Goal: Find specific page/section: Find specific page/section

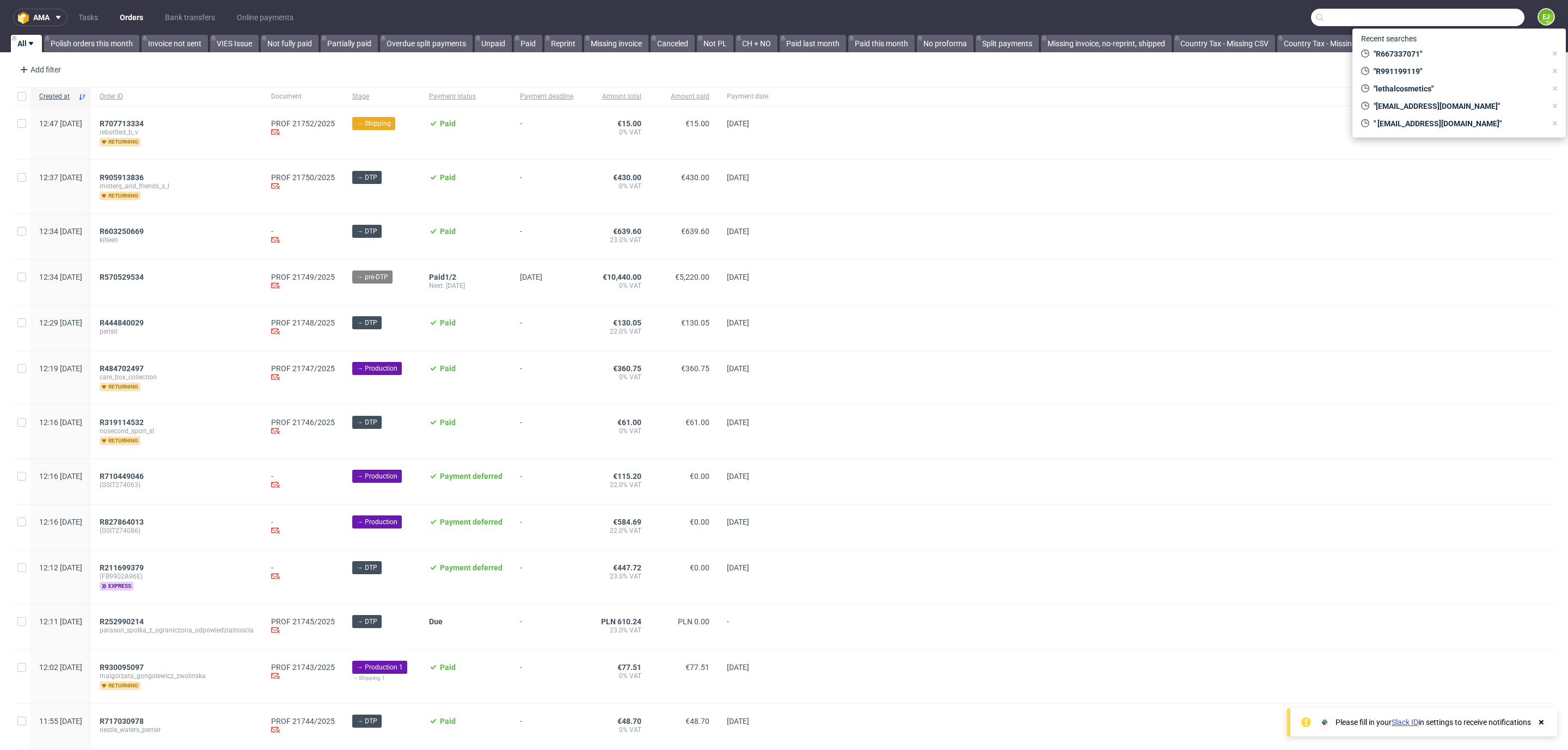
click at [1466, 16] on input "text" at bounding box center [1418, 18] width 213 height 18
paste input "000002997"
type input "000002997"
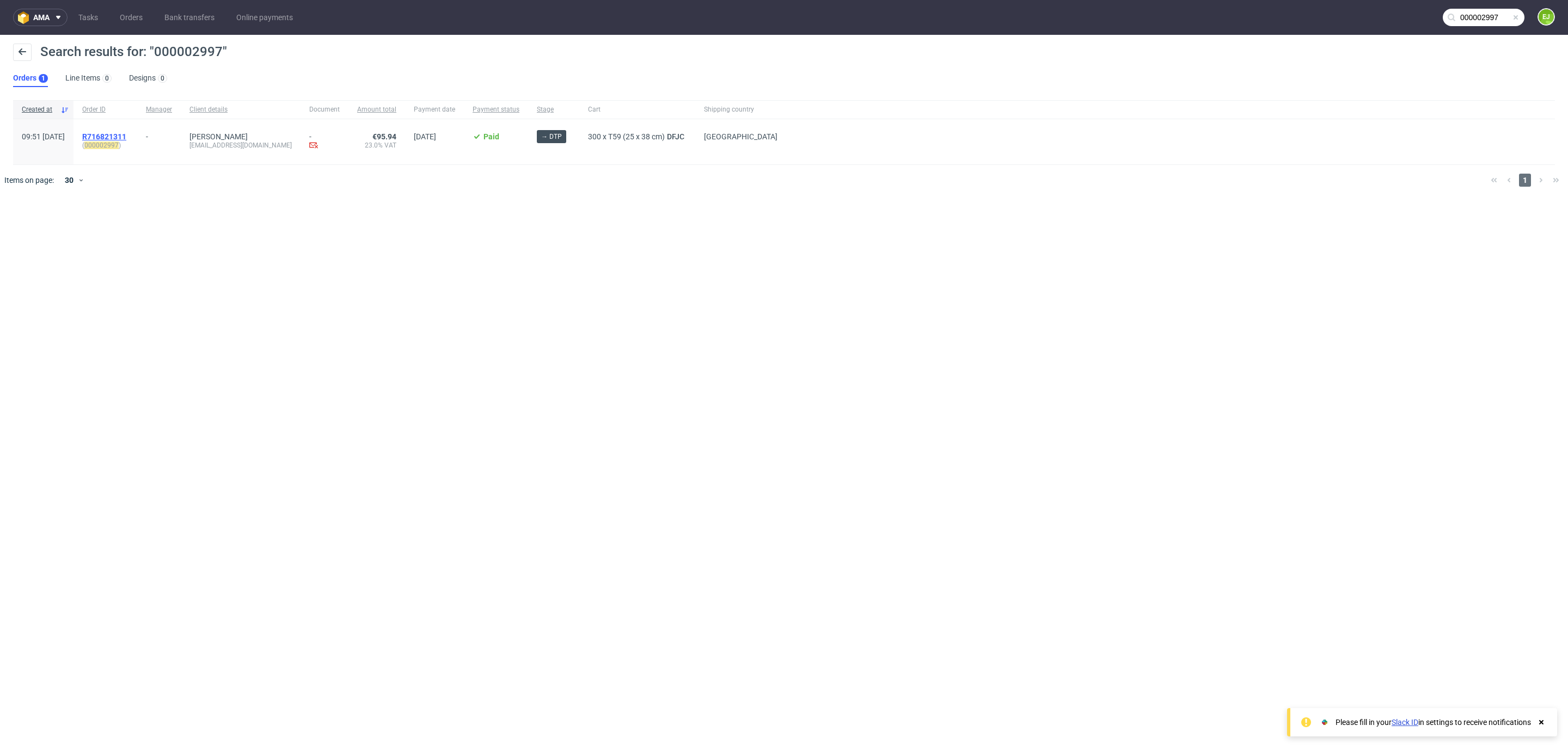
click at [126, 134] on span "R716821311" at bounding box center [104, 137] width 44 height 9
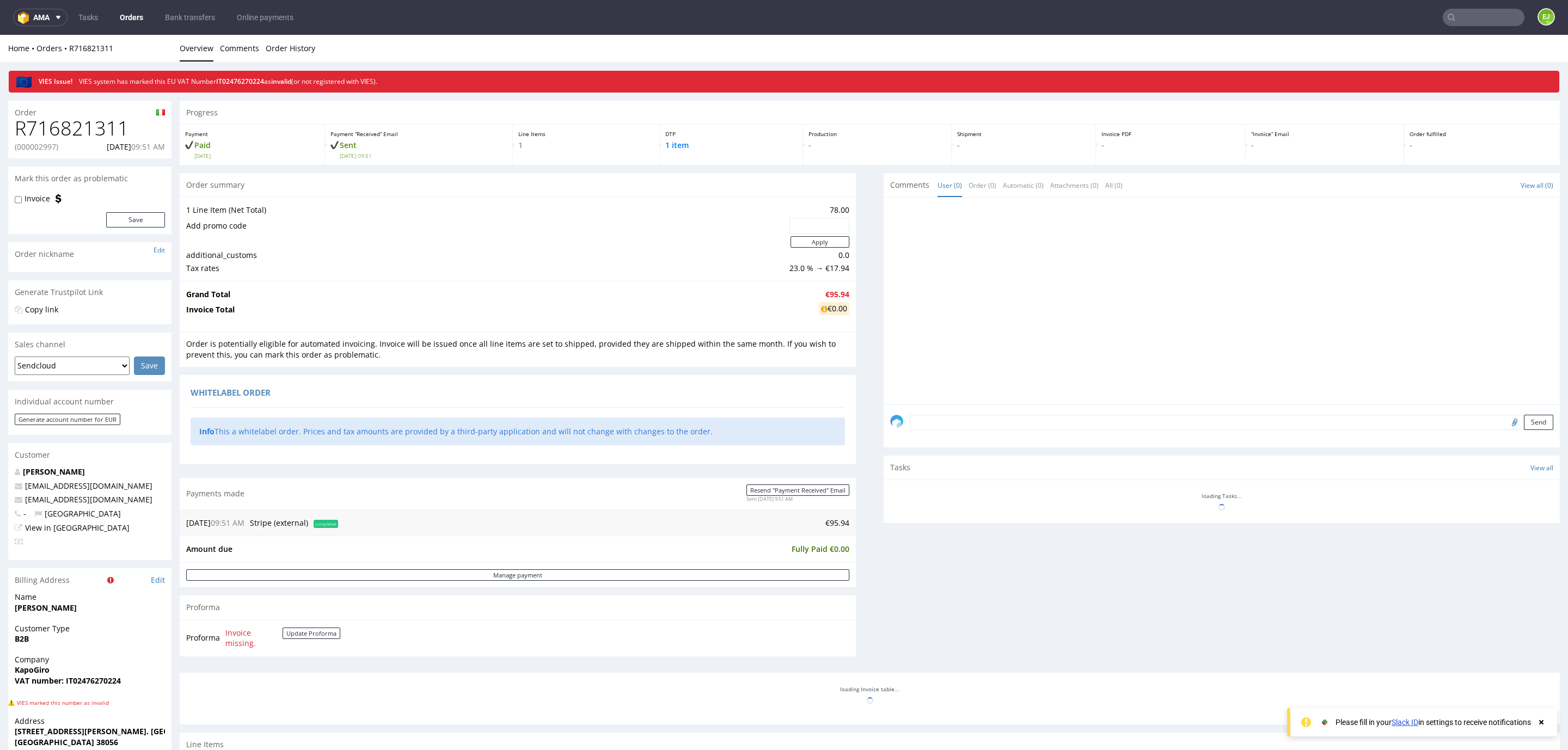
scroll to position [191, 0]
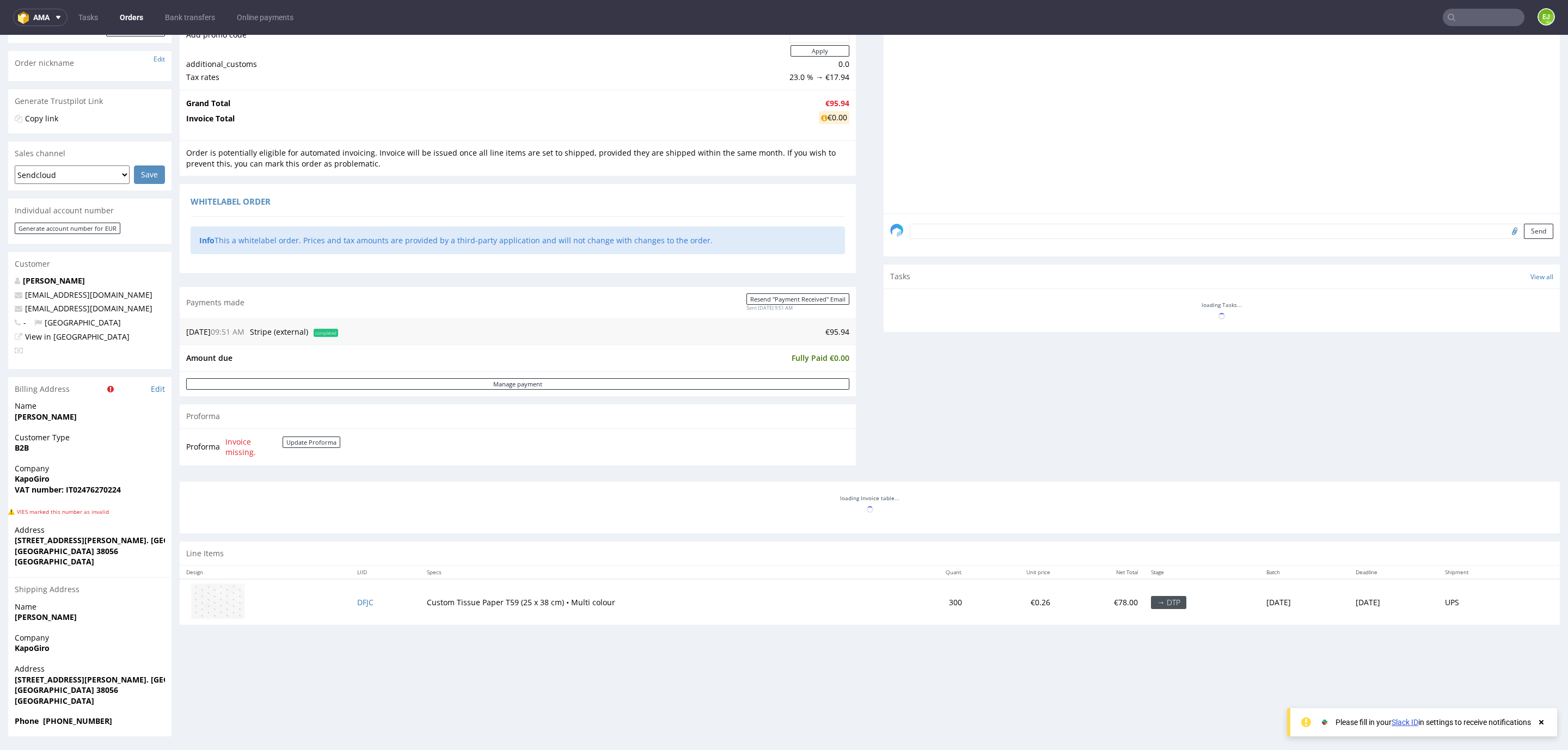
click at [96, 495] on div "Company KapoGiro VAT number: IT02476270224" at bounding box center [90, 483] width 164 height 42
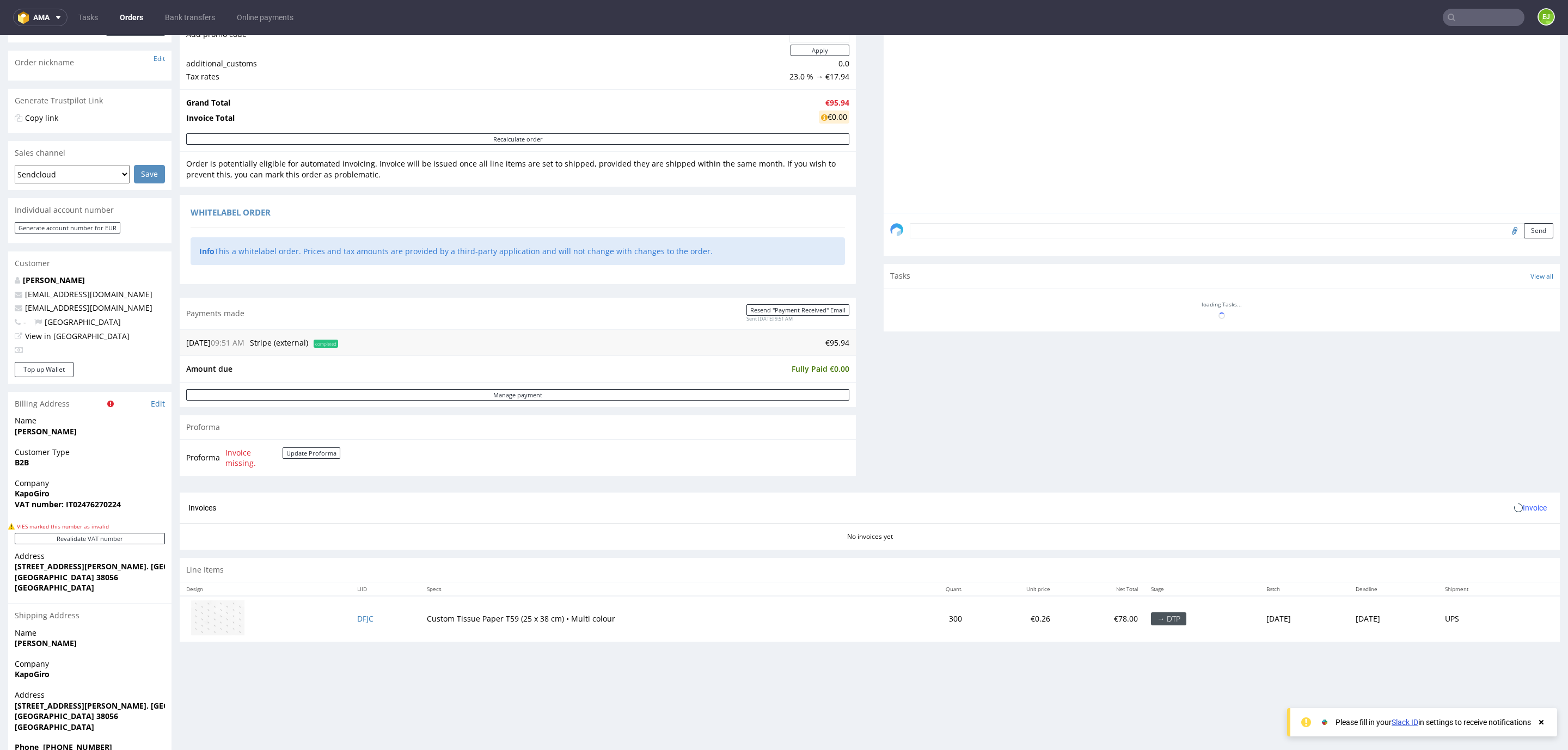
click at [96, 495] on span "KapoGiro" at bounding box center [90, 494] width 151 height 11
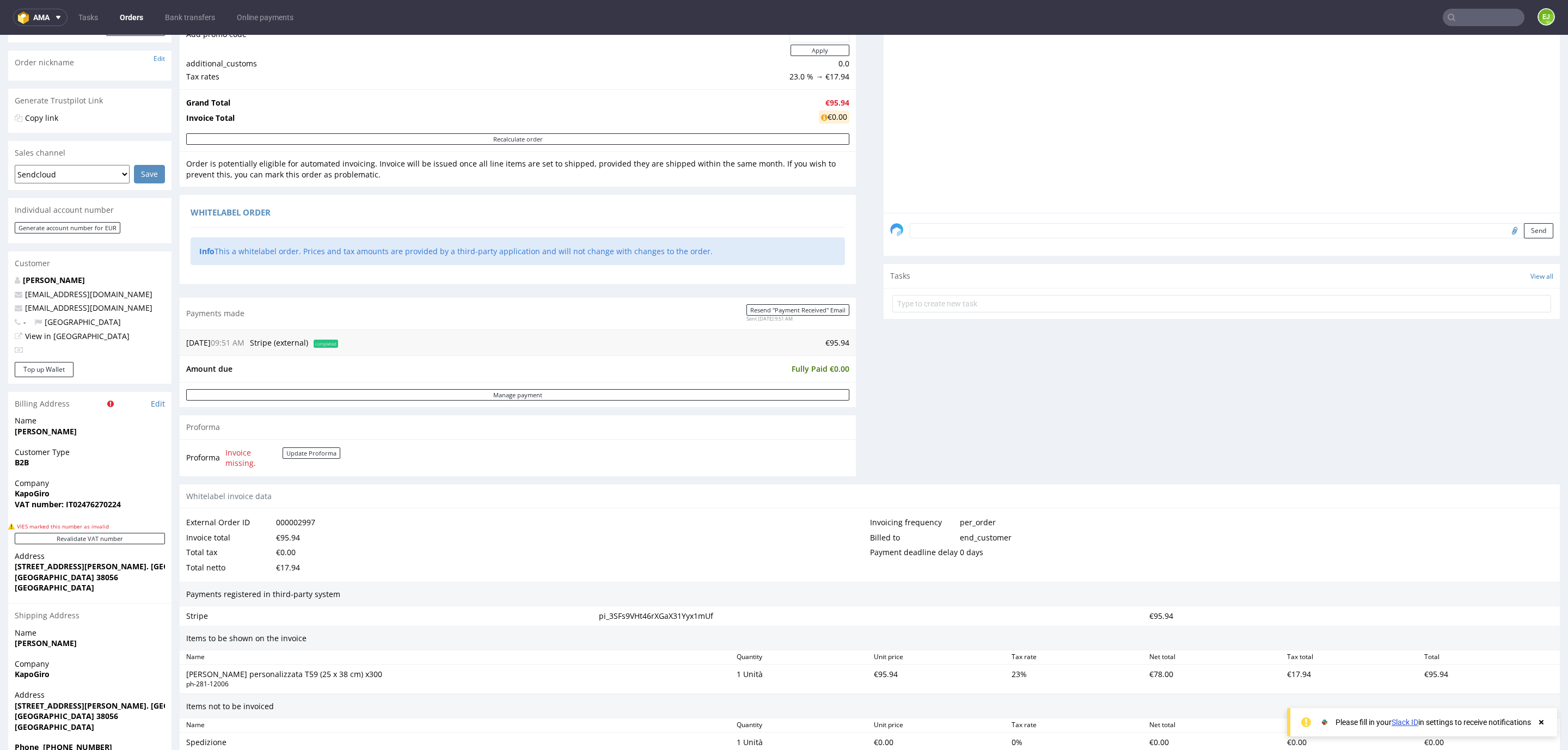
click at [102, 506] on strong "VAT number: IT02476270224" at bounding box center [67, 504] width 106 height 10
copy strong "IT02476270224"
click at [69, 433] on strong "[PERSON_NAME]" at bounding box center [45, 432] width 62 height 10
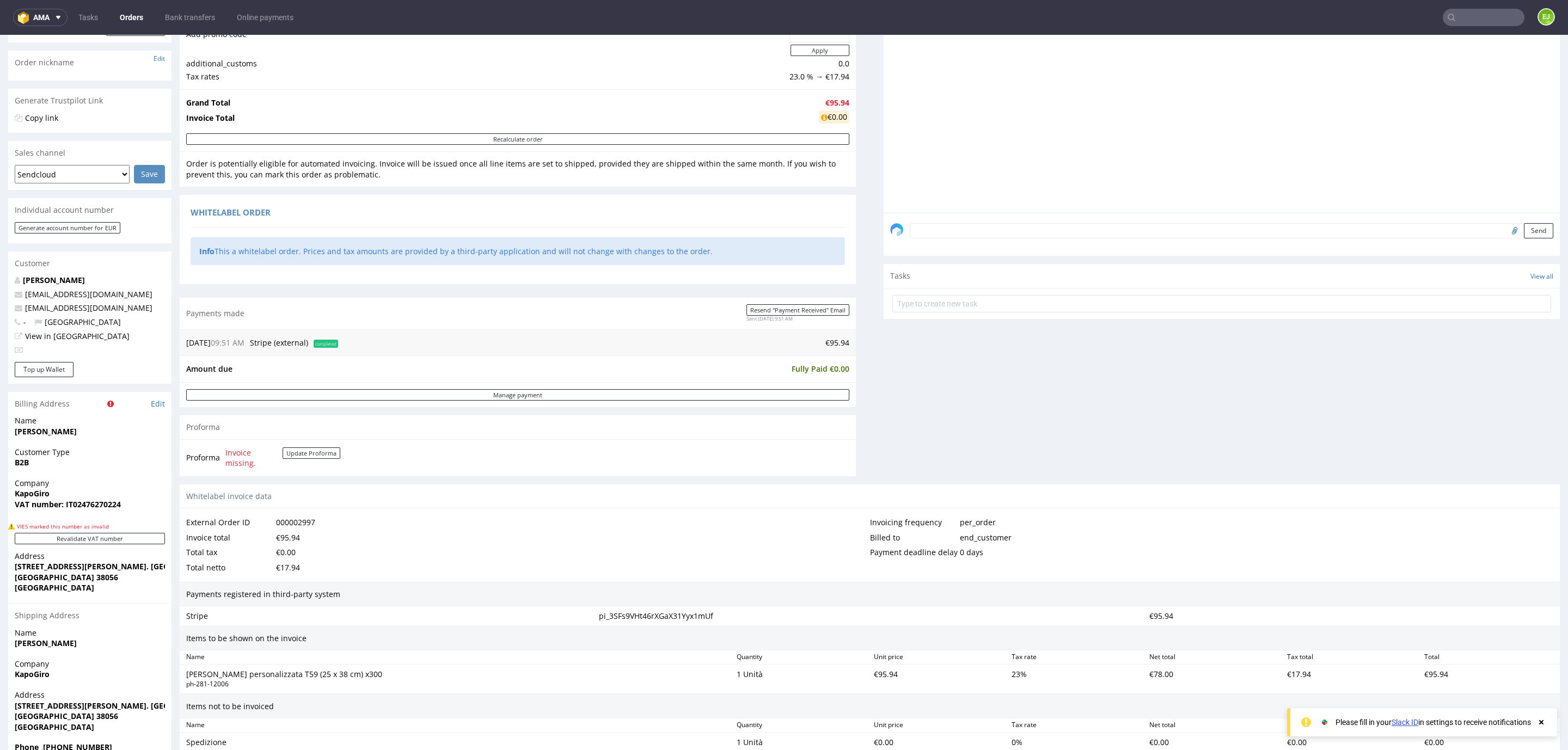
click at [69, 433] on strong "[PERSON_NAME]" at bounding box center [45, 432] width 62 height 10
copy strong "[PERSON_NAME]"
click at [39, 492] on strong "KapoGiro" at bounding box center [32, 494] width 35 height 10
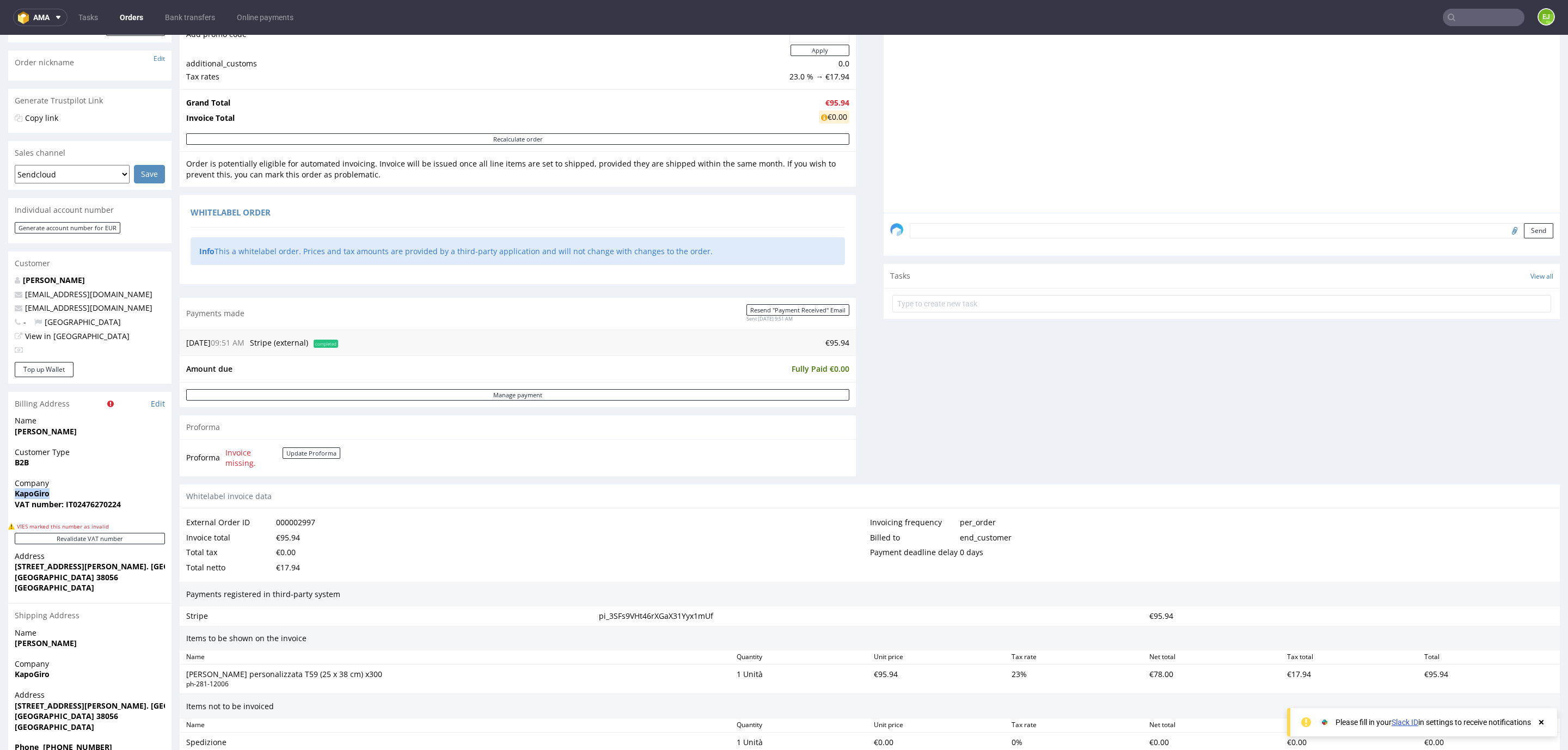
click at [39, 492] on strong "KapoGiro" at bounding box center [32, 494] width 35 height 10
copy strong "KapoGiro"
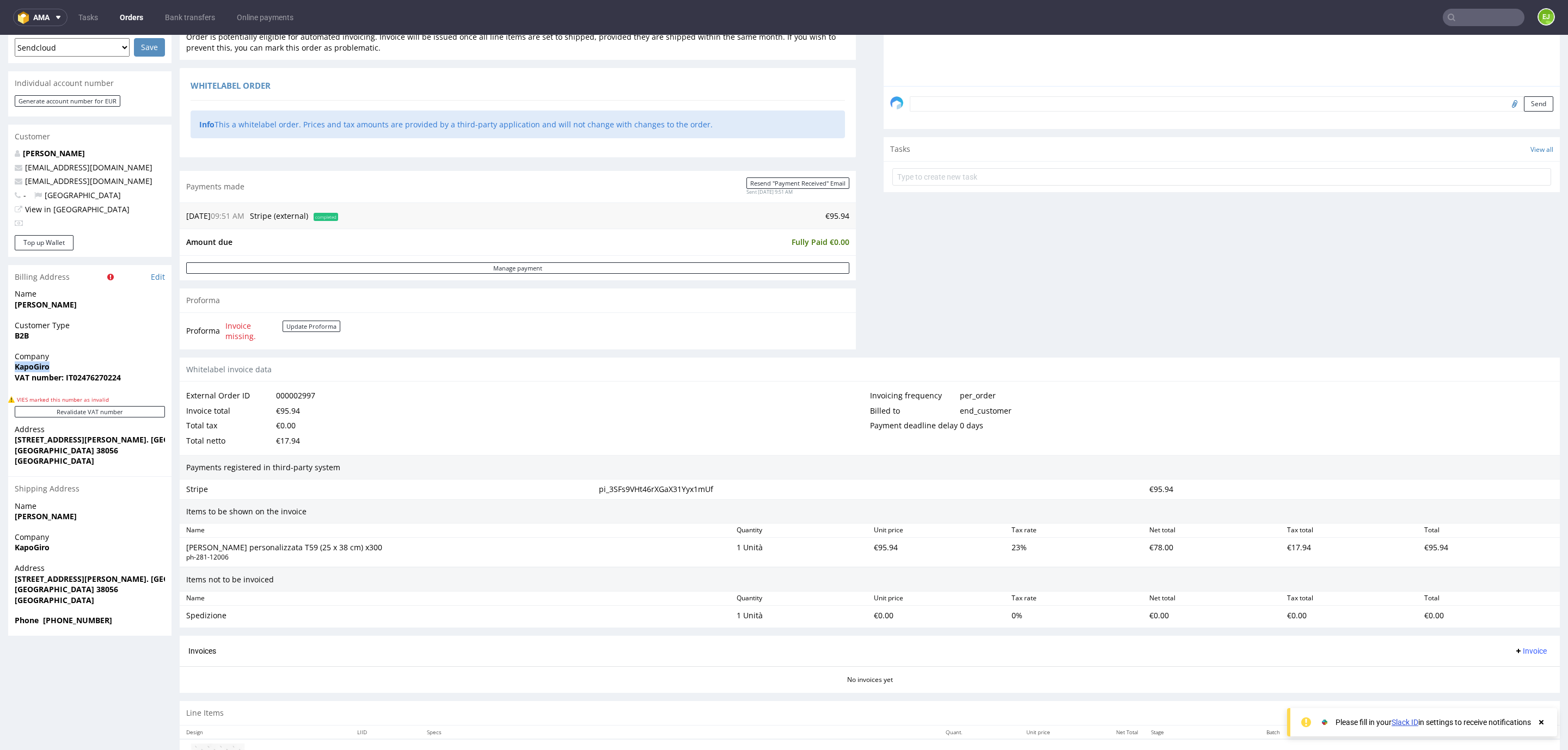
scroll to position [345, 0]
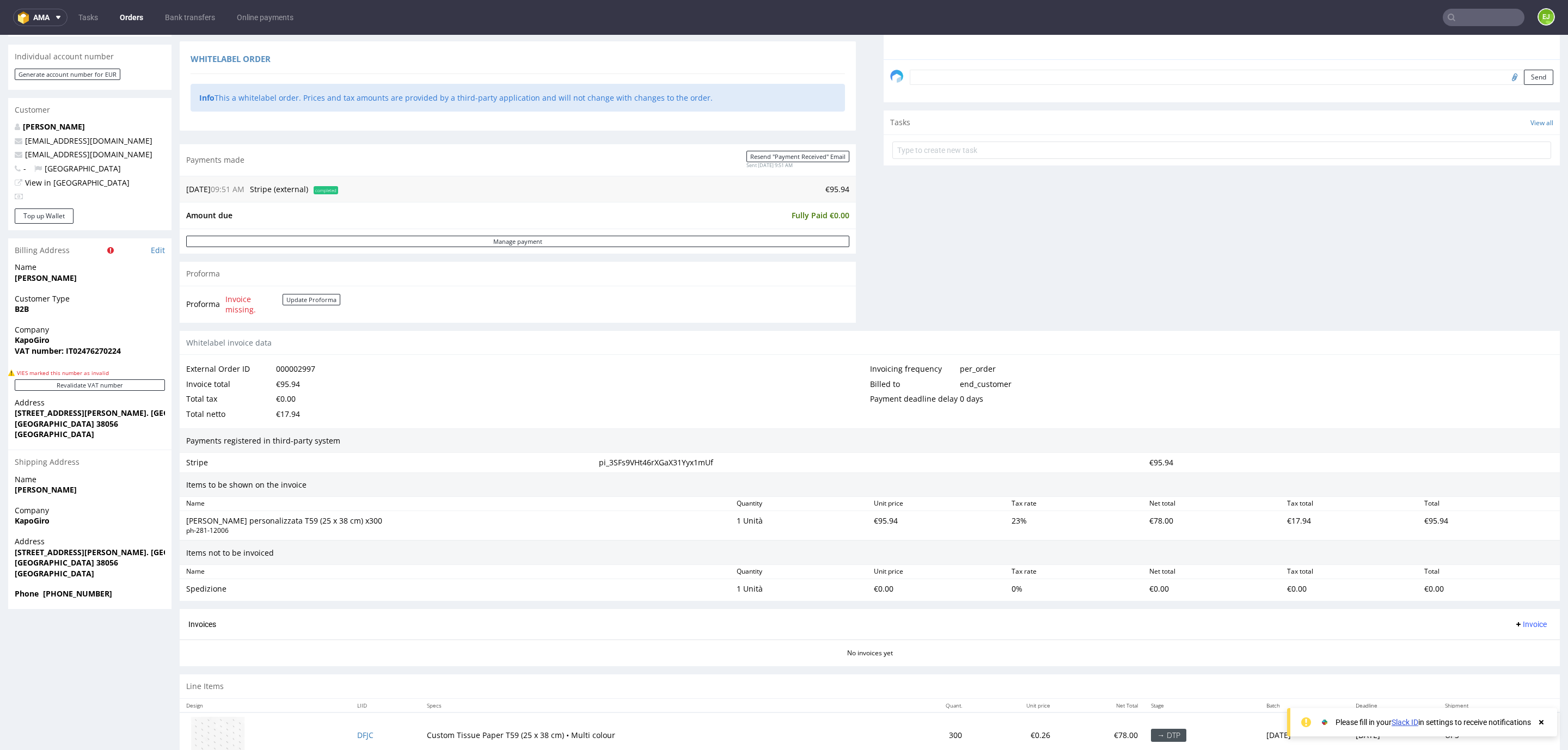
click at [37, 410] on strong "[STREET_ADDRESS][PERSON_NAME]. [GEOGRAPHIC_DATA]" at bounding box center [122, 413] width 216 height 10
copy strong "[STREET_ADDRESS][PERSON_NAME]. [GEOGRAPHIC_DATA]"
click at [44, 421] on strong "[GEOGRAPHIC_DATA] 38056" at bounding box center [66, 424] width 104 height 10
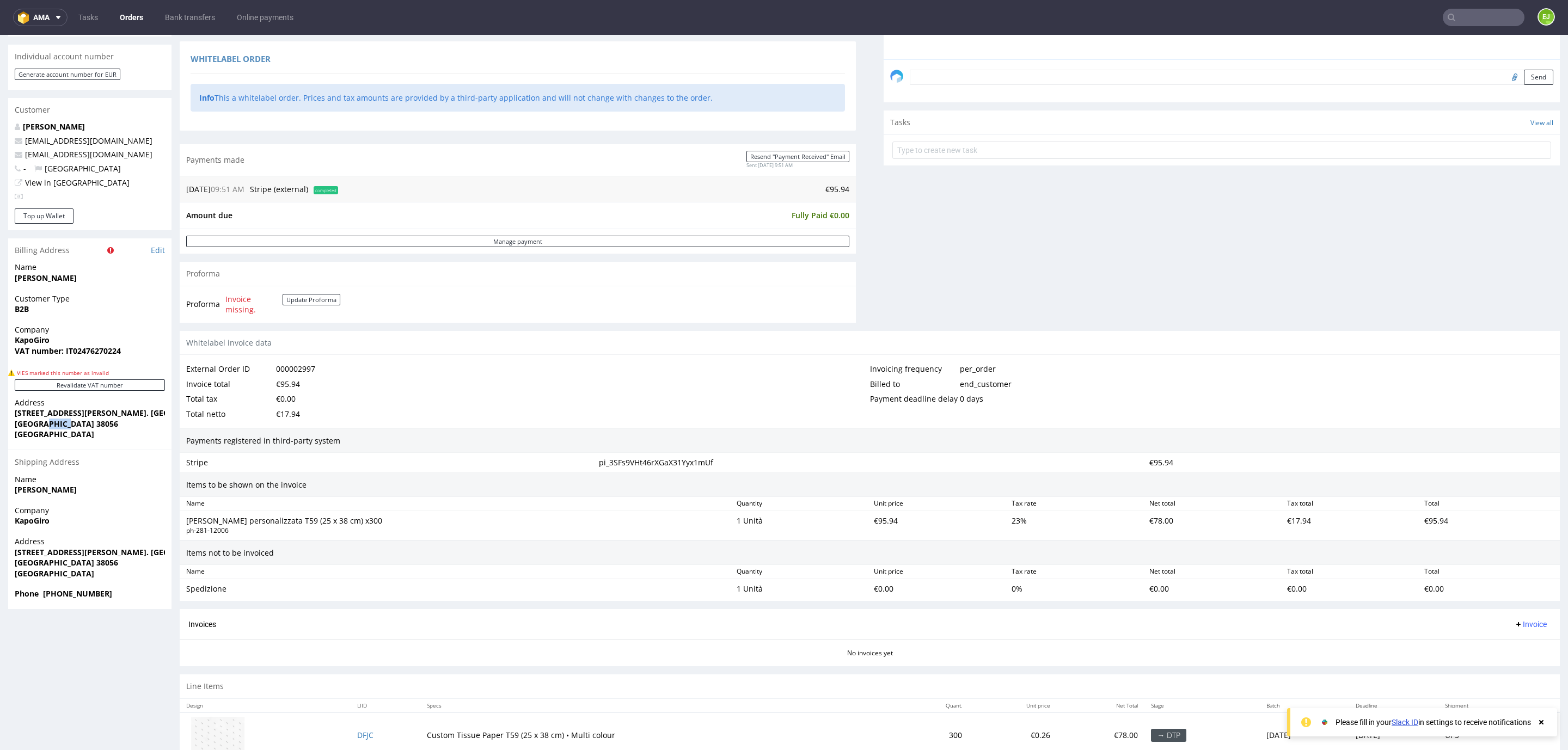
click at [44, 421] on strong "[GEOGRAPHIC_DATA] 38056" at bounding box center [66, 424] width 104 height 10
copy strong "[GEOGRAPHIC_DATA] 38056"
click at [1483, 17] on input "text" at bounding box center [1484, 18] width 82 height 18
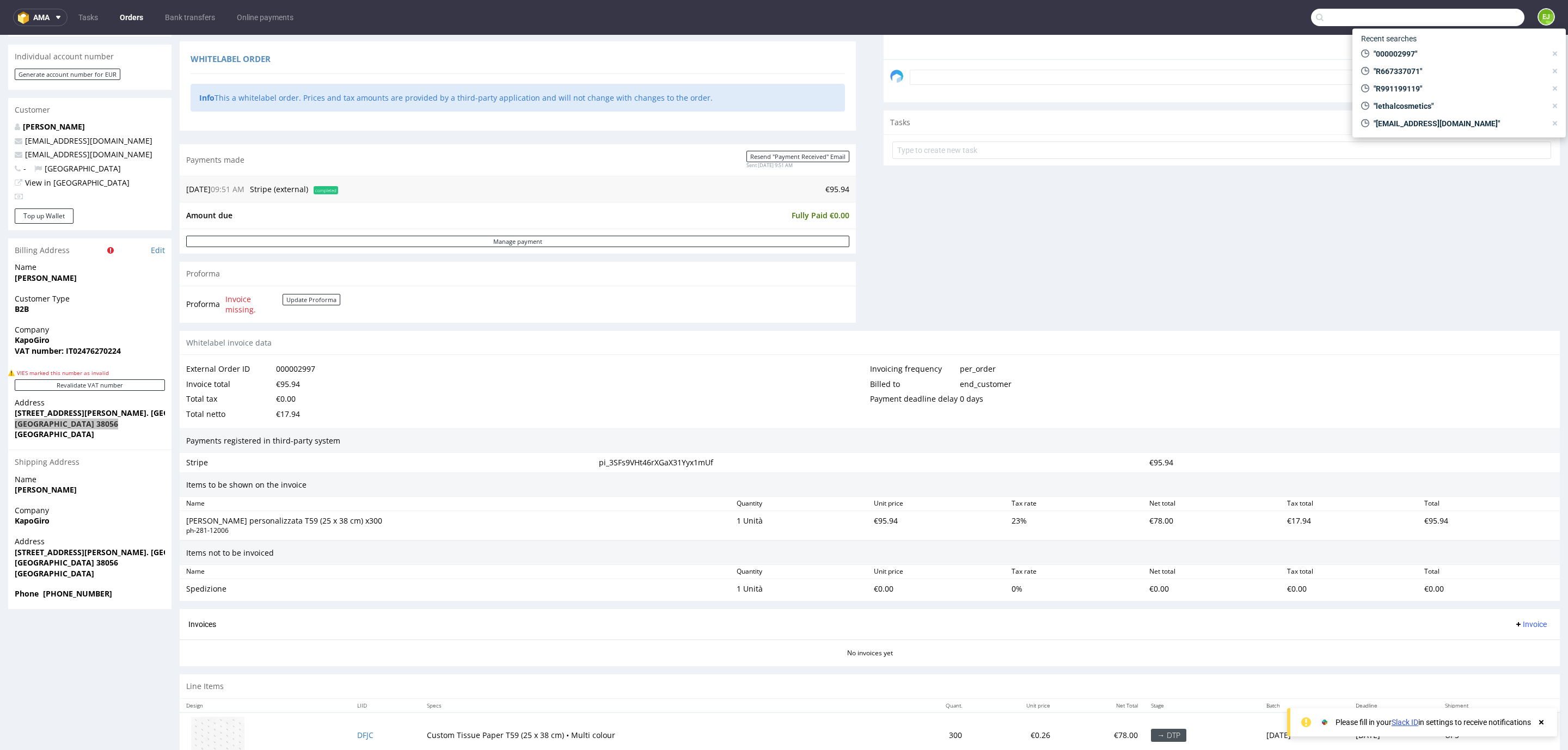
paste input "000003001"
type input "000003001"
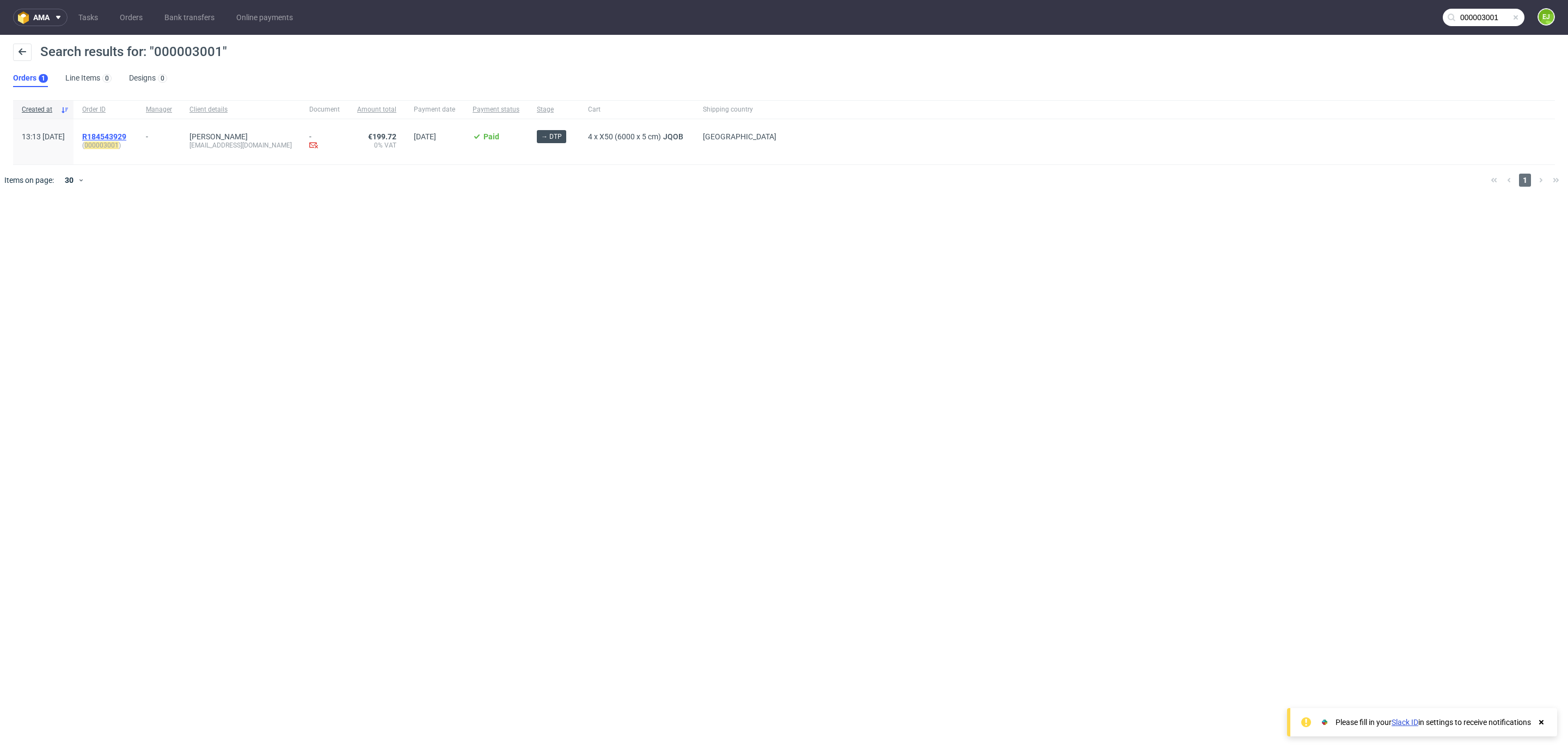
click at [126, 136] on span "R184543929" at bounding box center [104, 137] width 44 height 9
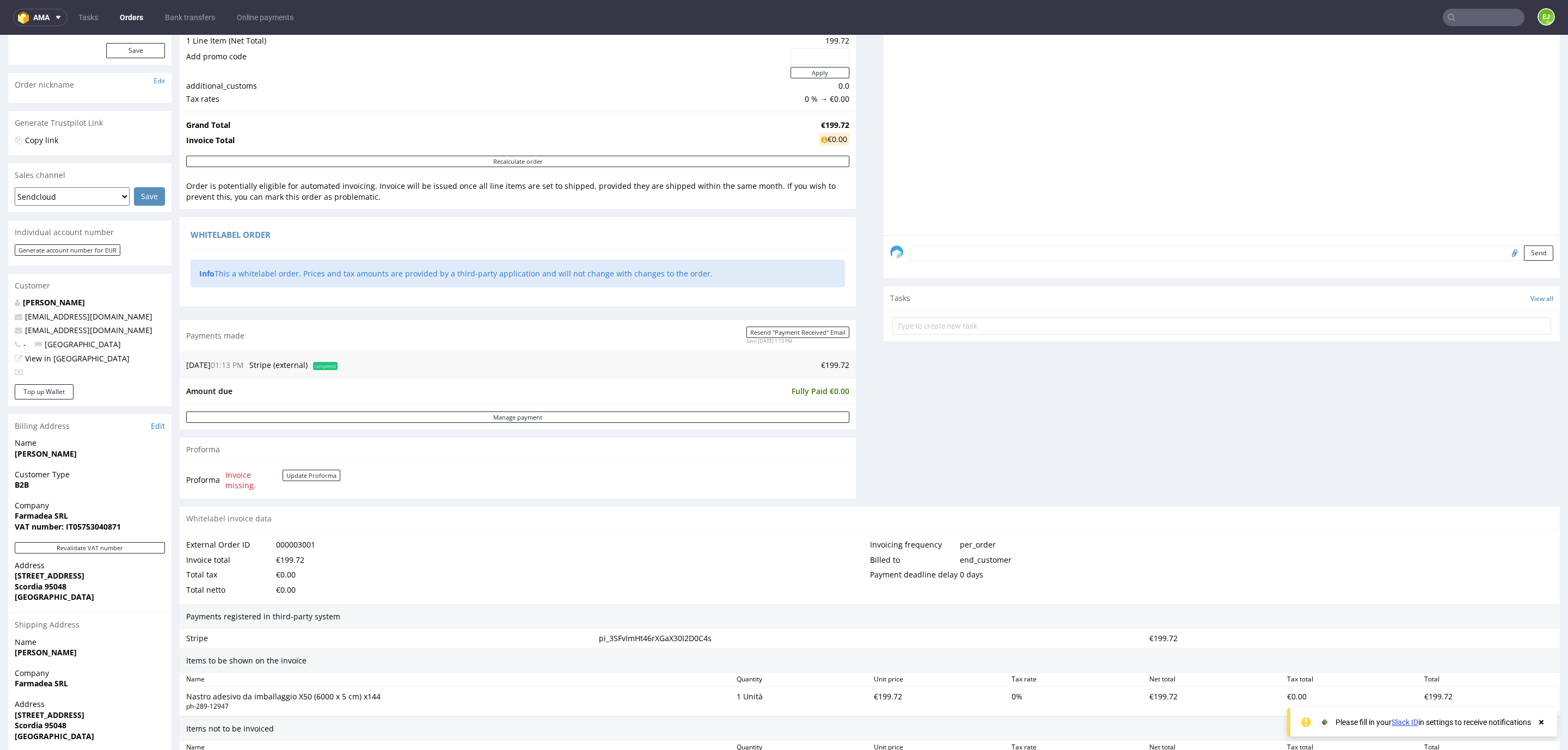
scroll to position [154, 0]
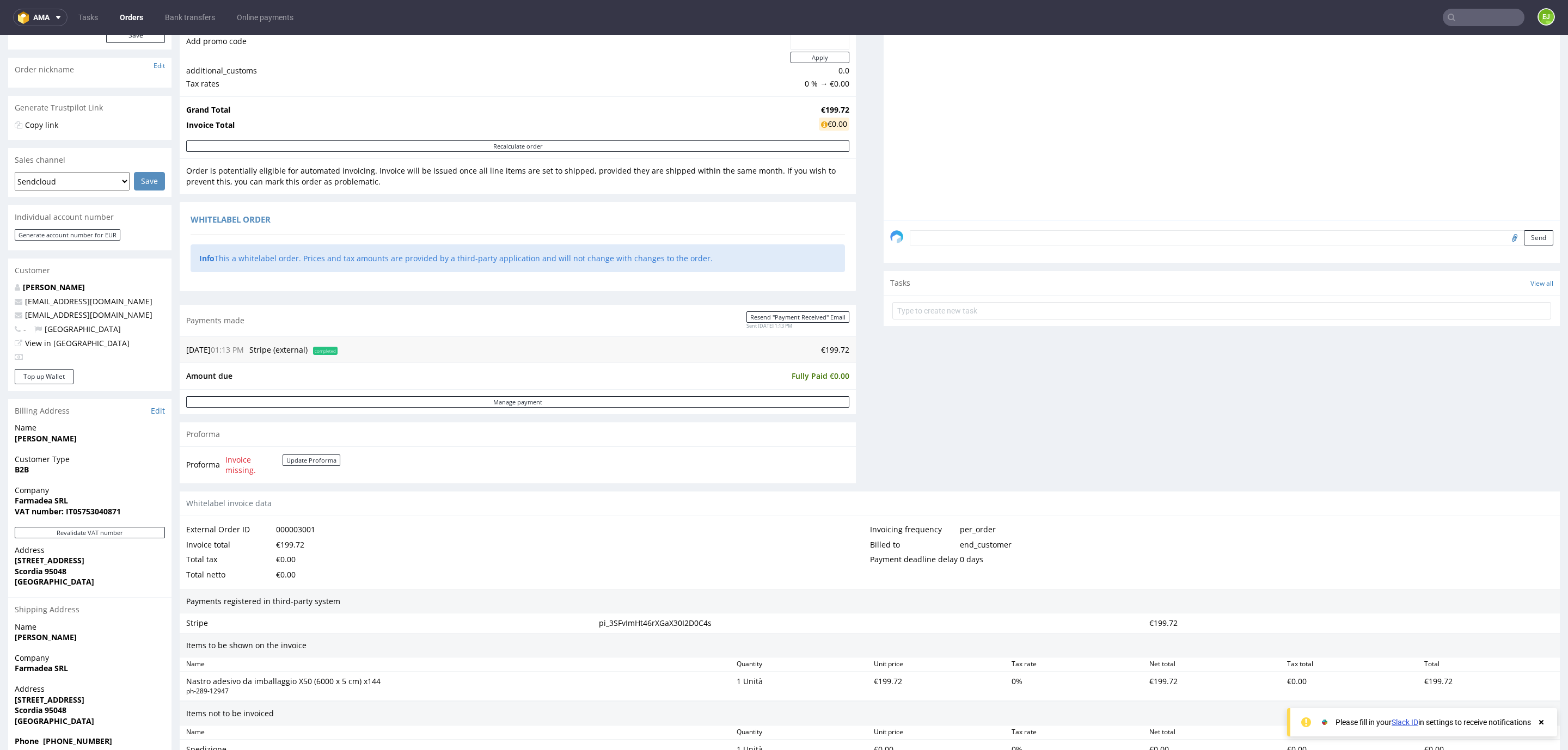
click at [92, 513] on strong "VAT number: IT05753040871" at bounding box center [67, 511] width 106 height 10
copy strong "IT05753040871"
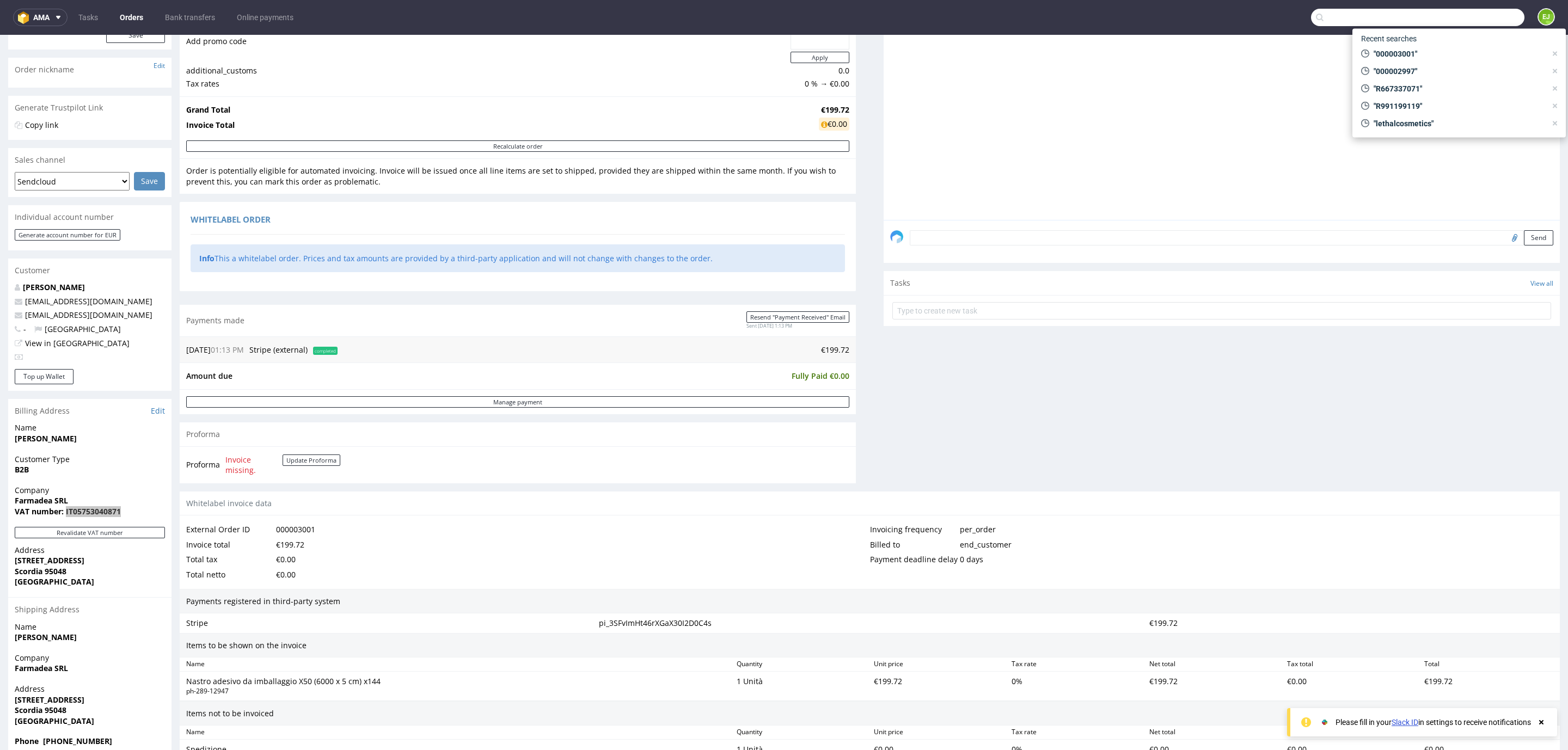
click at [1442, 23] on input "text" at bounding box center [1418, 18] width 213 height 18
paste input "000003011"
type input "000003011"
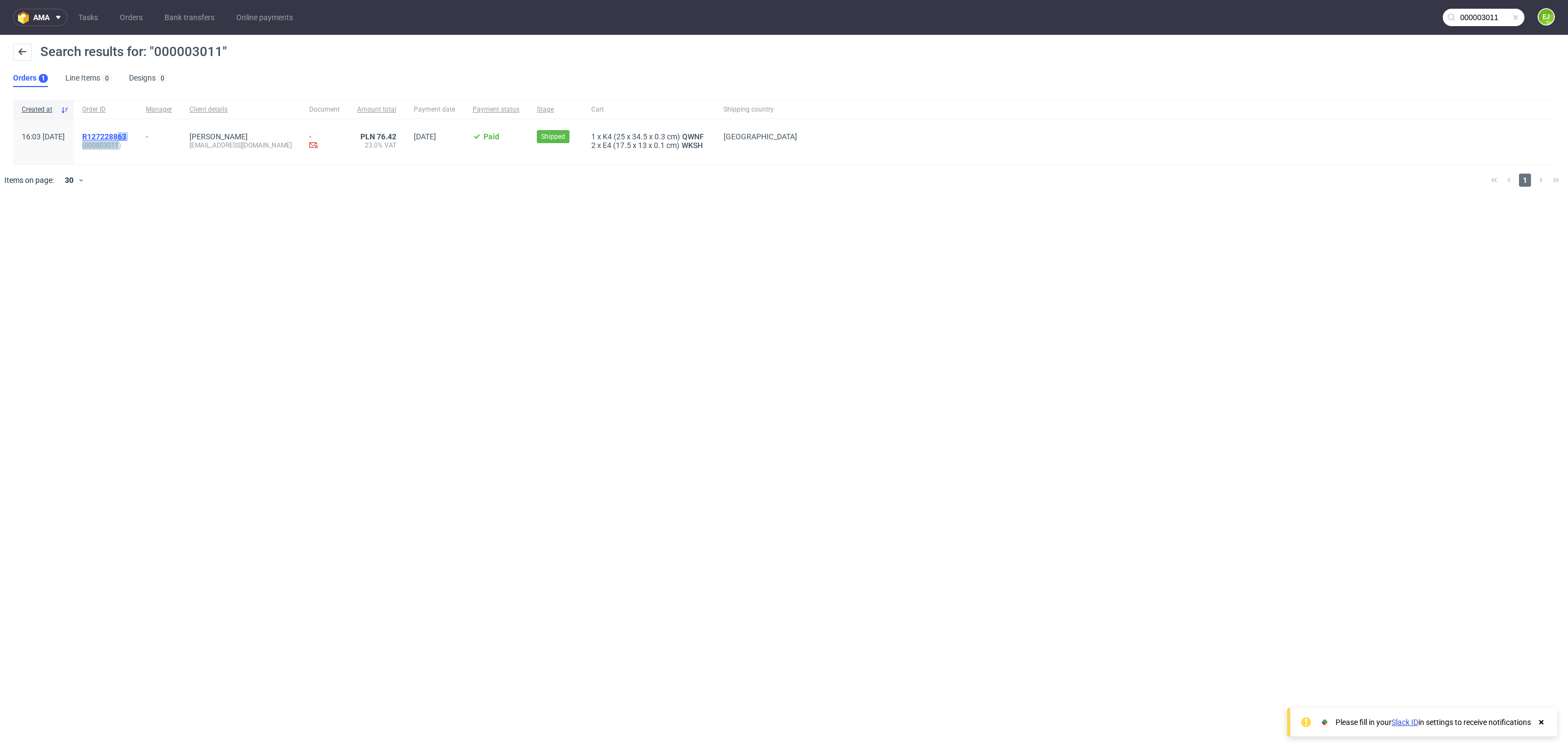
click at [129, 137] on div "R127228863 ( 000003011 )" at bounding box center [105, 141] width 46 height 18
click at [126, 137] on span "R127228863" at bounding box center [104, 137] width 44 height 9
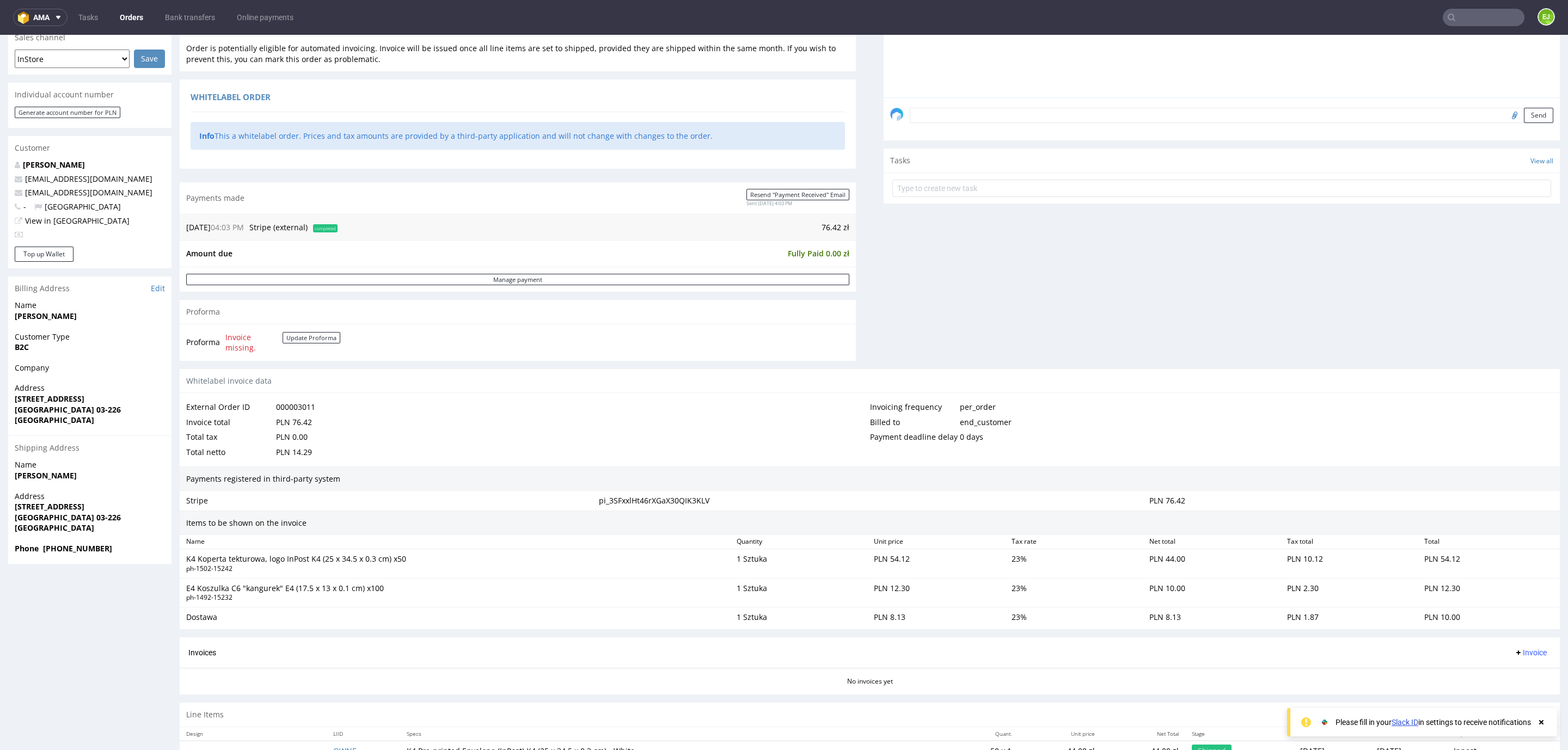
scroll to position [278, 0]
click at [28, 317] on strong "[PERSON_NAME]" at bounding box center [45, 315] width 62 height 10
copy strong "[PERSON_NAME]"
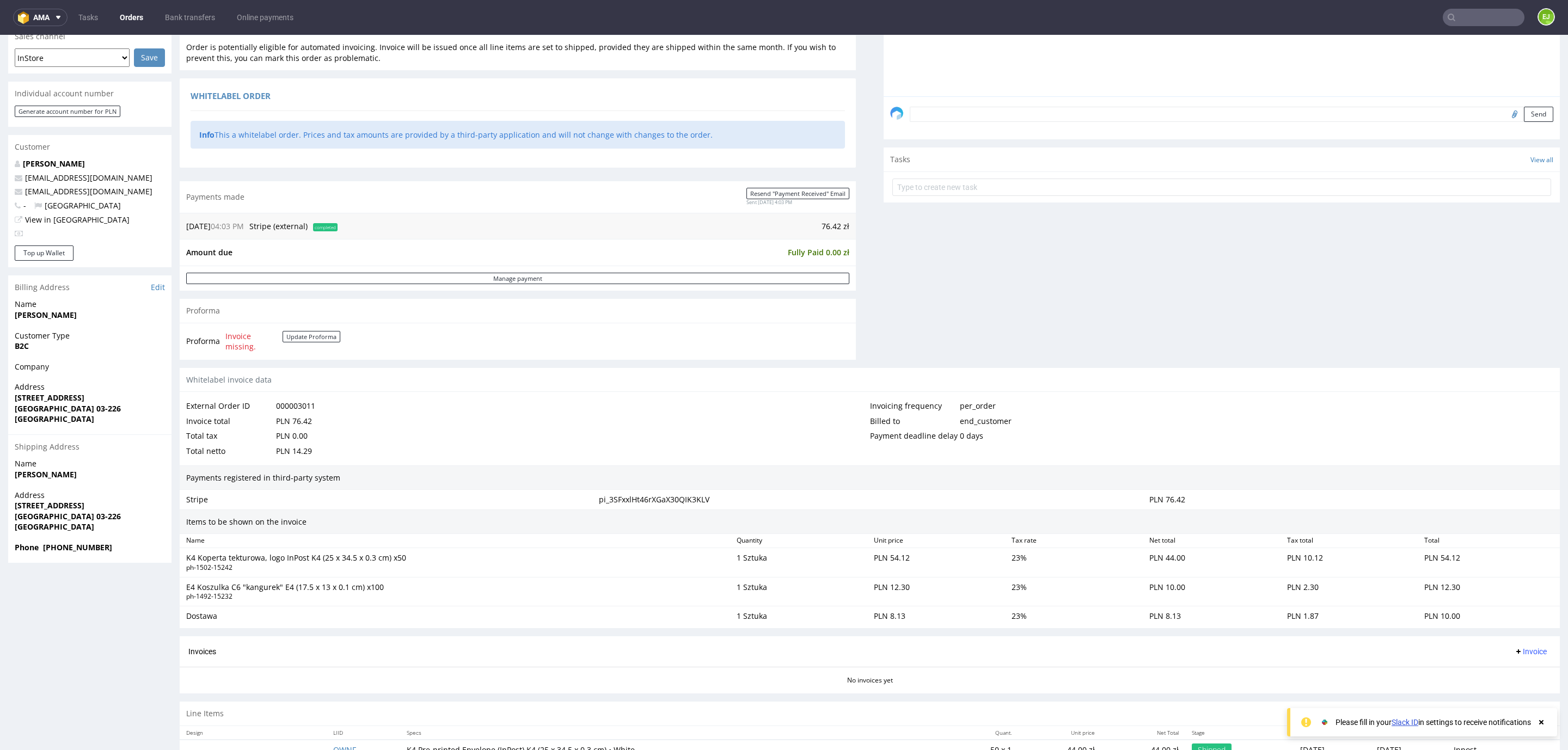
click at [33, 402] on strong "[STREET_ADDRESS]" at bounding box center [49, 397] width 69 height 10
copy strong "[STREET_ADDRESS]"
click at [41, 411] on strong "[GEOGRAPHIC_DATA] 03-226" at bounding box center [67, 408] width 106 height 10
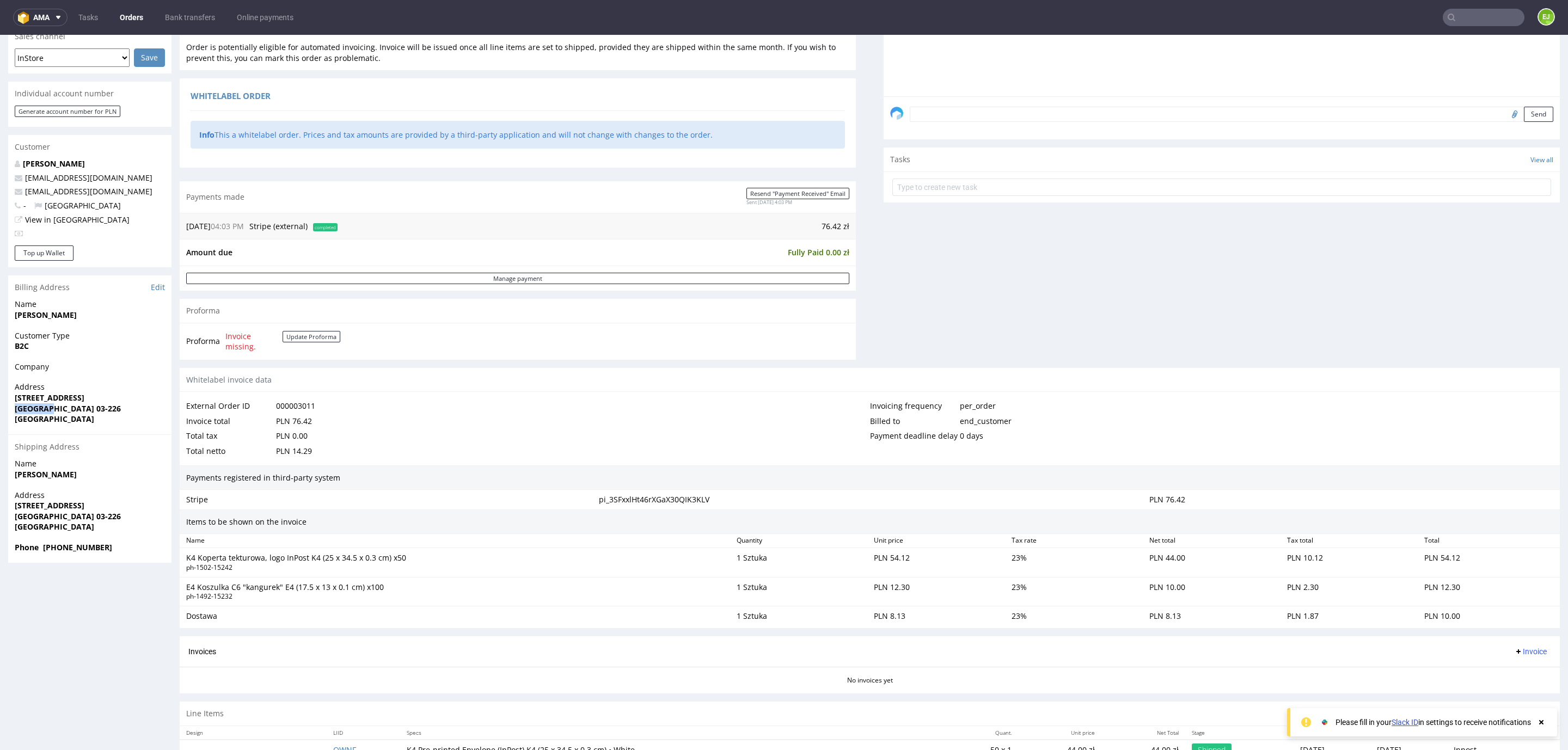
click at [41, 411] on strong "[GEOGRAPHIC_DATA] 03-226" at bounding box center [67, 408] width 106 height 10
copy strong "[GEOGRAPHIC_DATA] 03-226"
click at [30, 317] on strong "[PERSON_NAME]" at bounding box center [45, 315] width 62 height 10
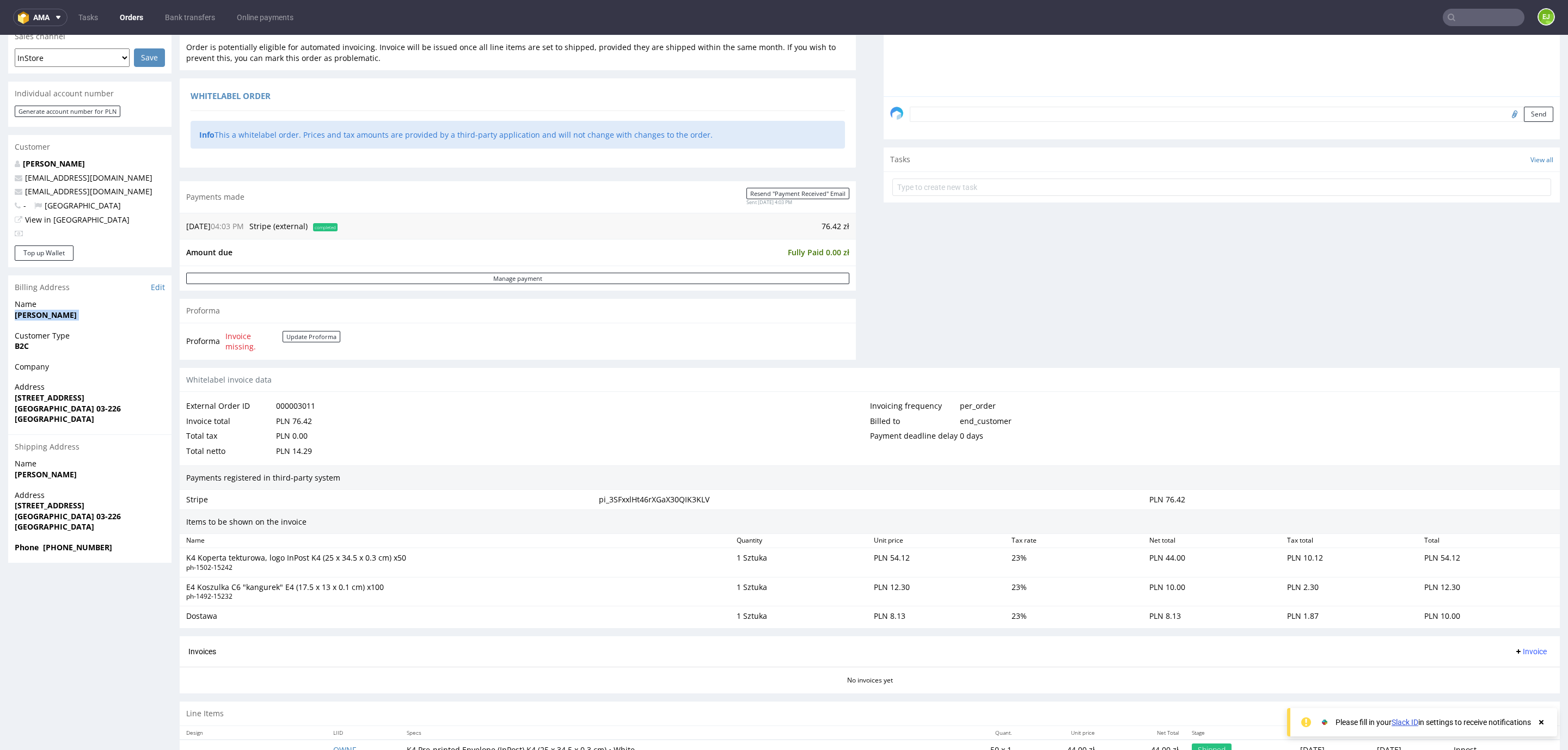
click at [30, 317] on strong "[PERSON_NAME]" at bounding box center [45, 315] width 62 height 10
copy strong "[PERSON_NAME]"
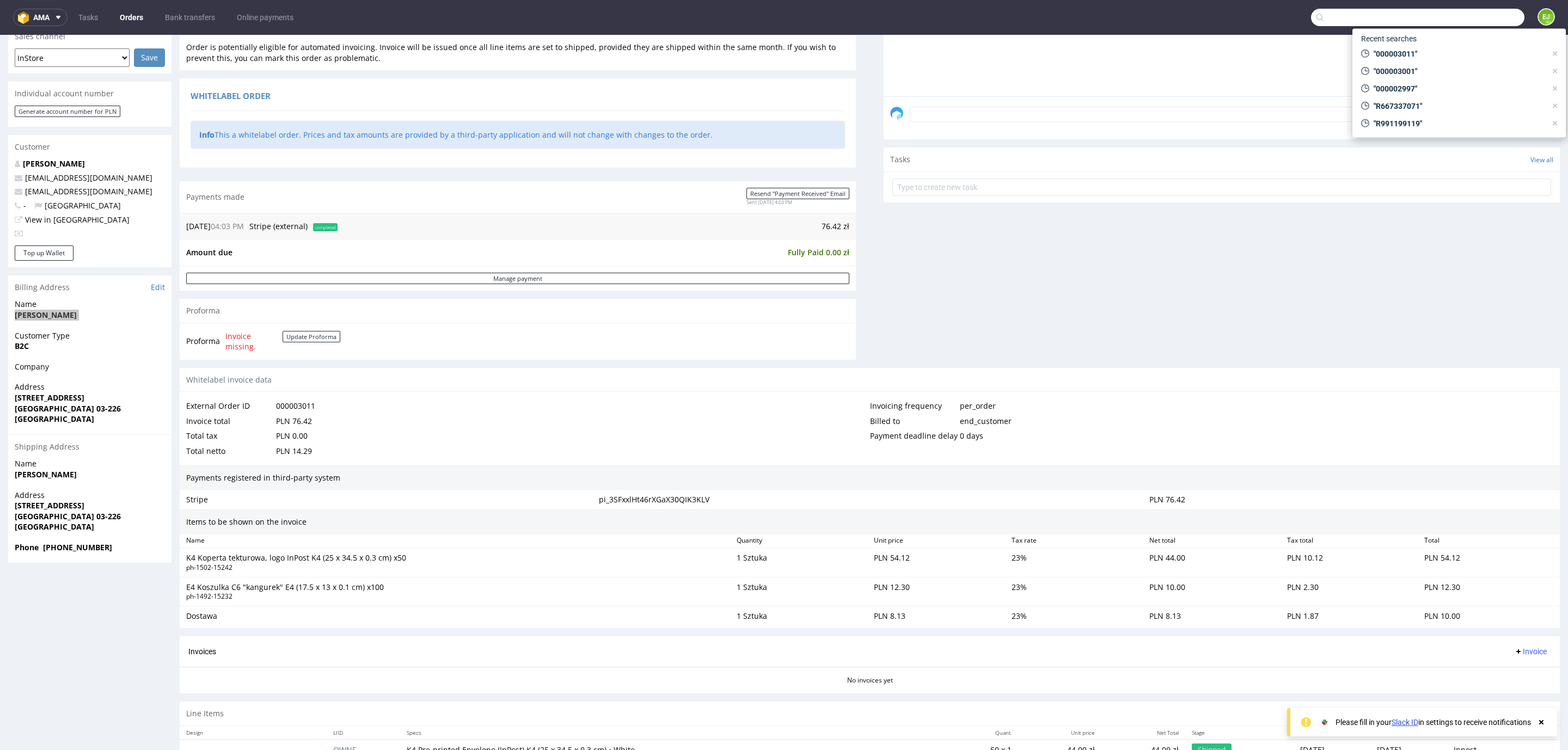
click at [1477, 16] on input "text" at bounding box center [1418, 18] width 213 height 18
paste input "000003010"
type input "000003010"
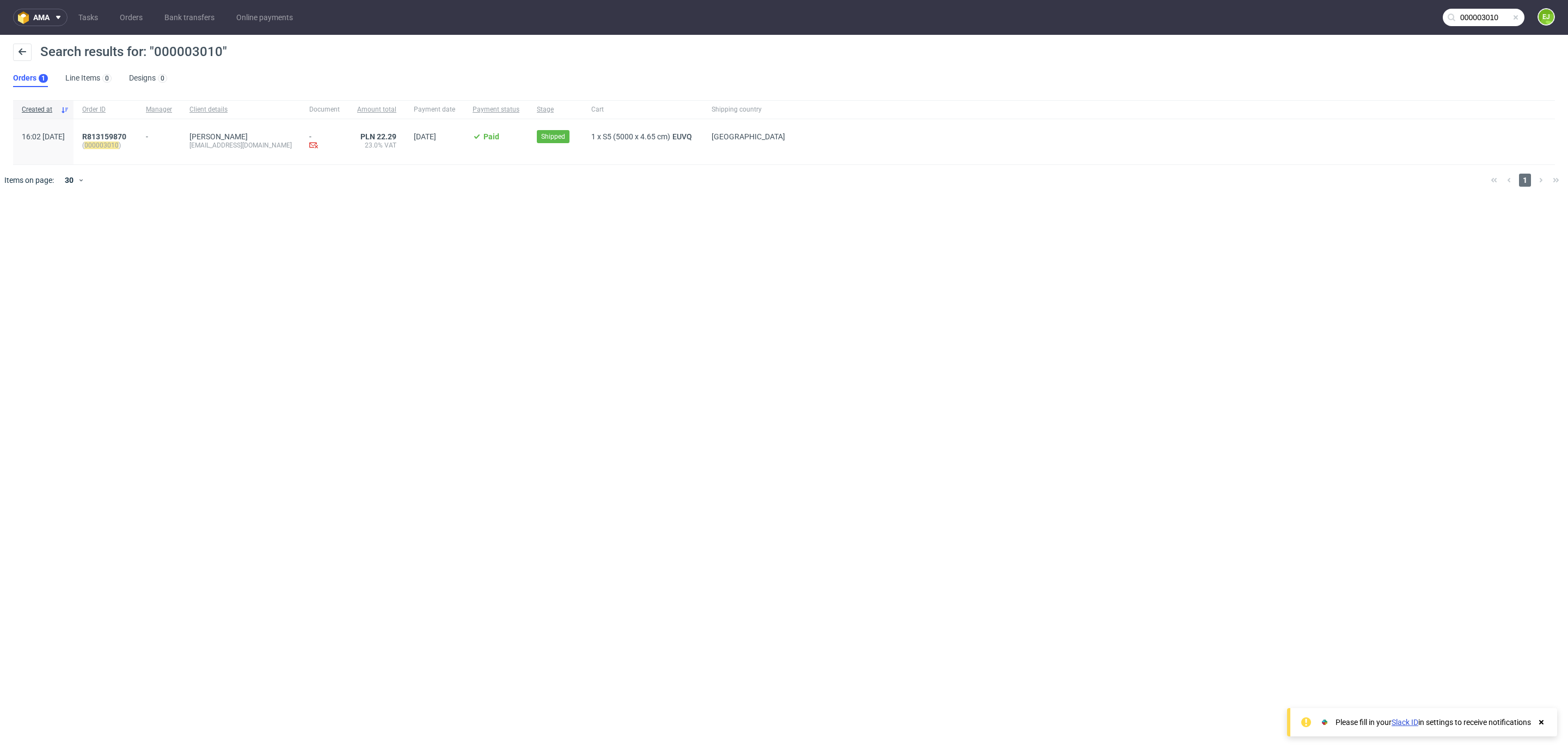
click at [137, 131] on div "R813159870 ( 000003010 )" at bounding box center [105, 142] width 64 height 45
click at [126, 136] on span "R813159870" at bounding box center [104, 137] width 44 height 9
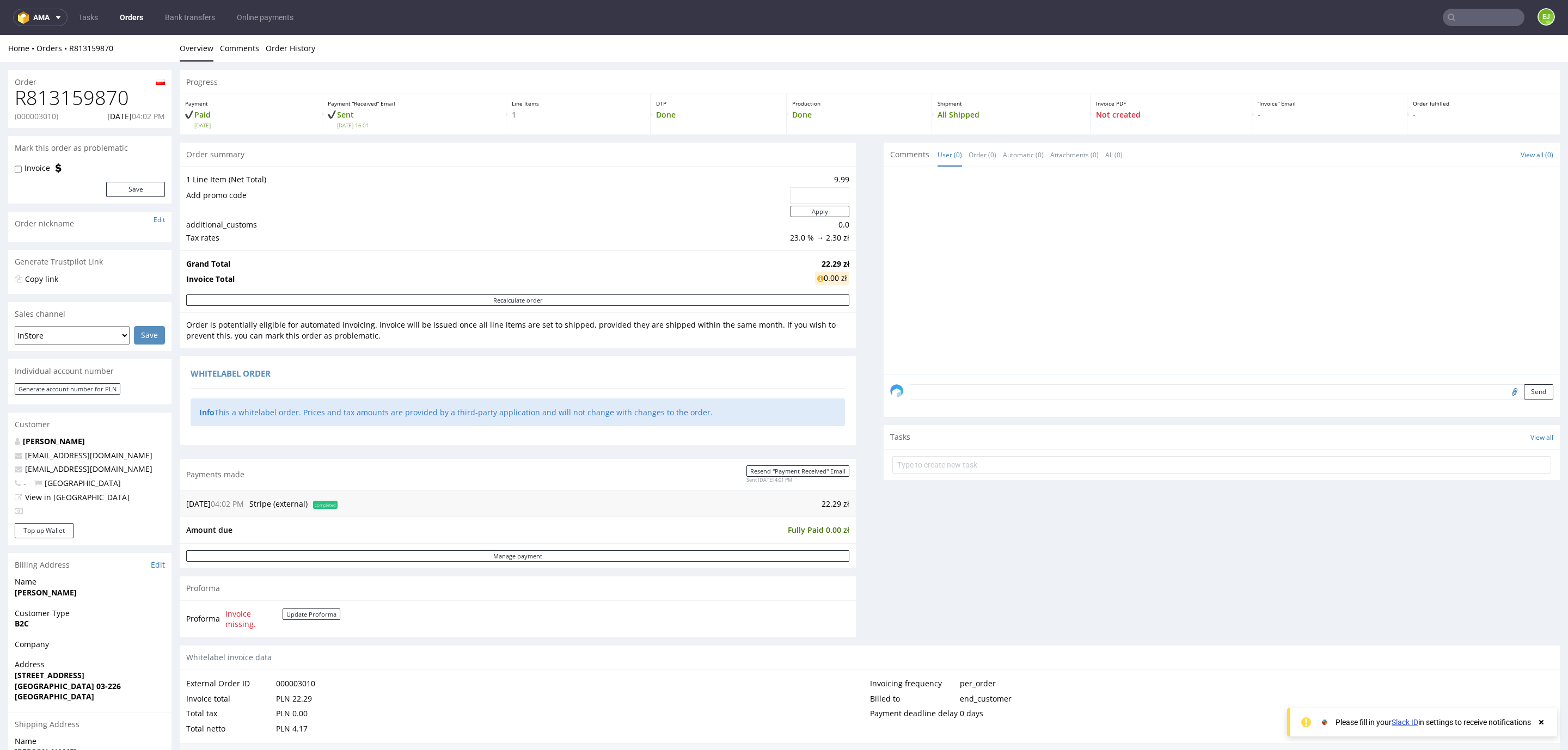
click at [1479, 23] on input "text" at bounding box center [1484, 18] width 82 height 18
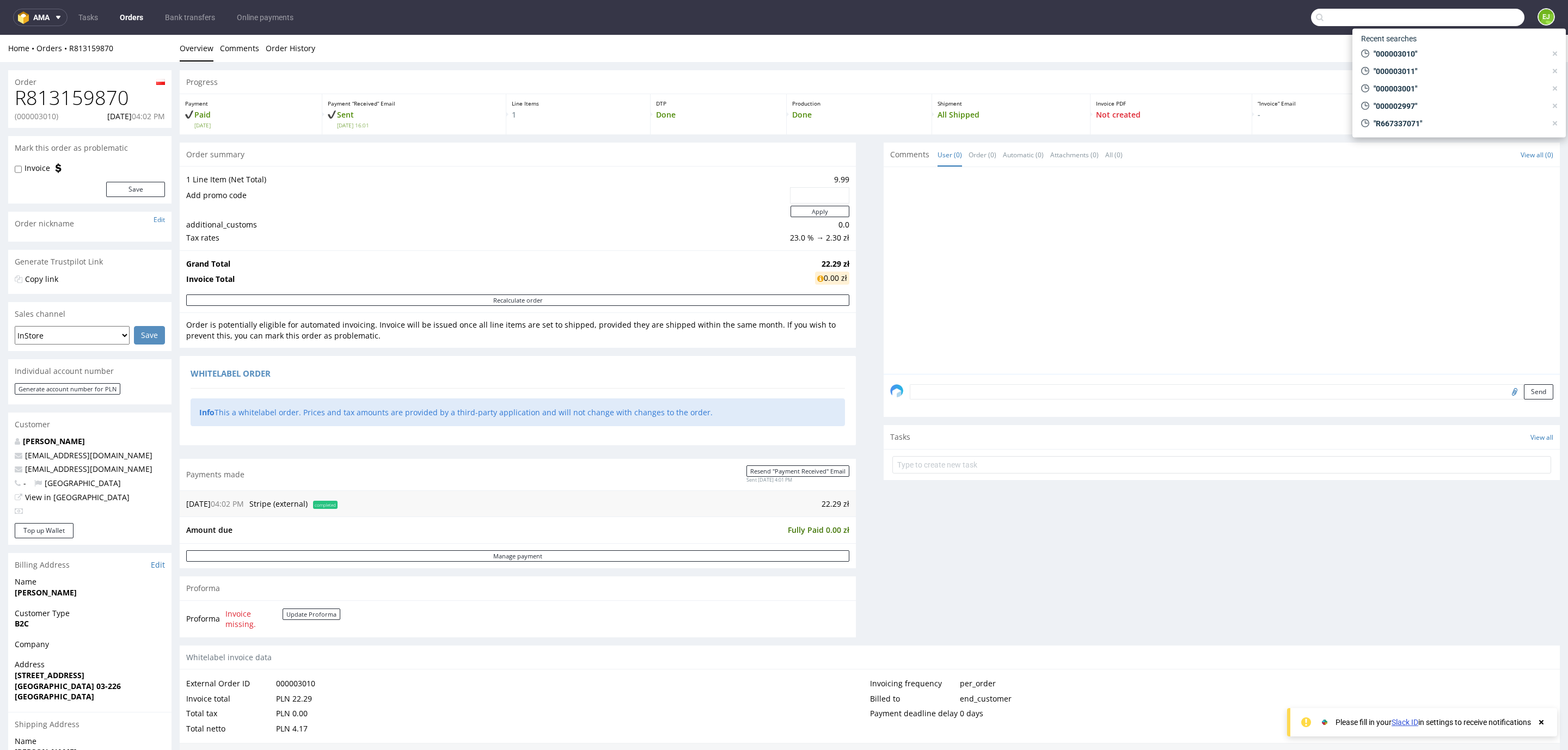
paste input "000003000"
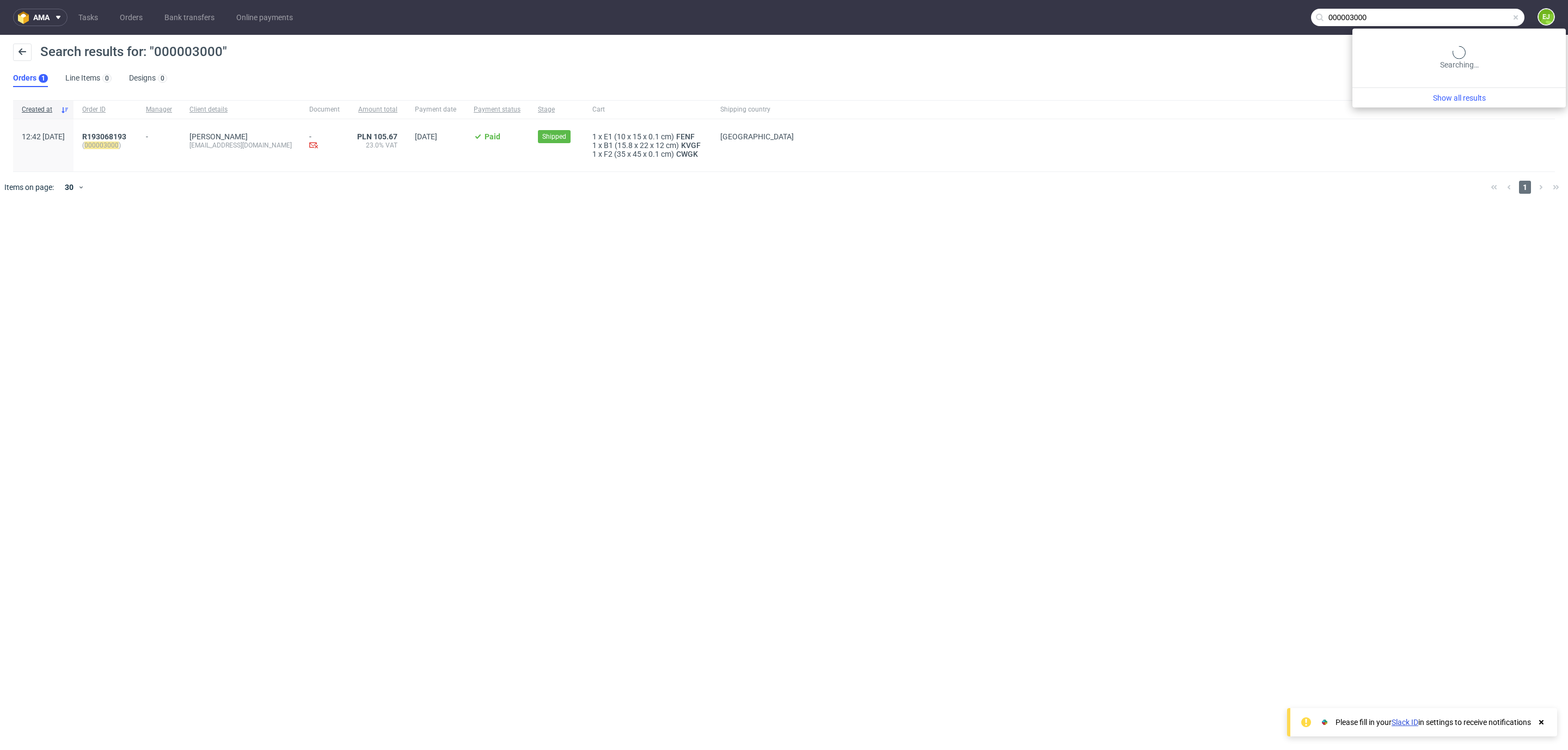
click at [1466, 18] on input "000003000" at bounding box center [1418, 18] width 213 height 18
paste input "2999"
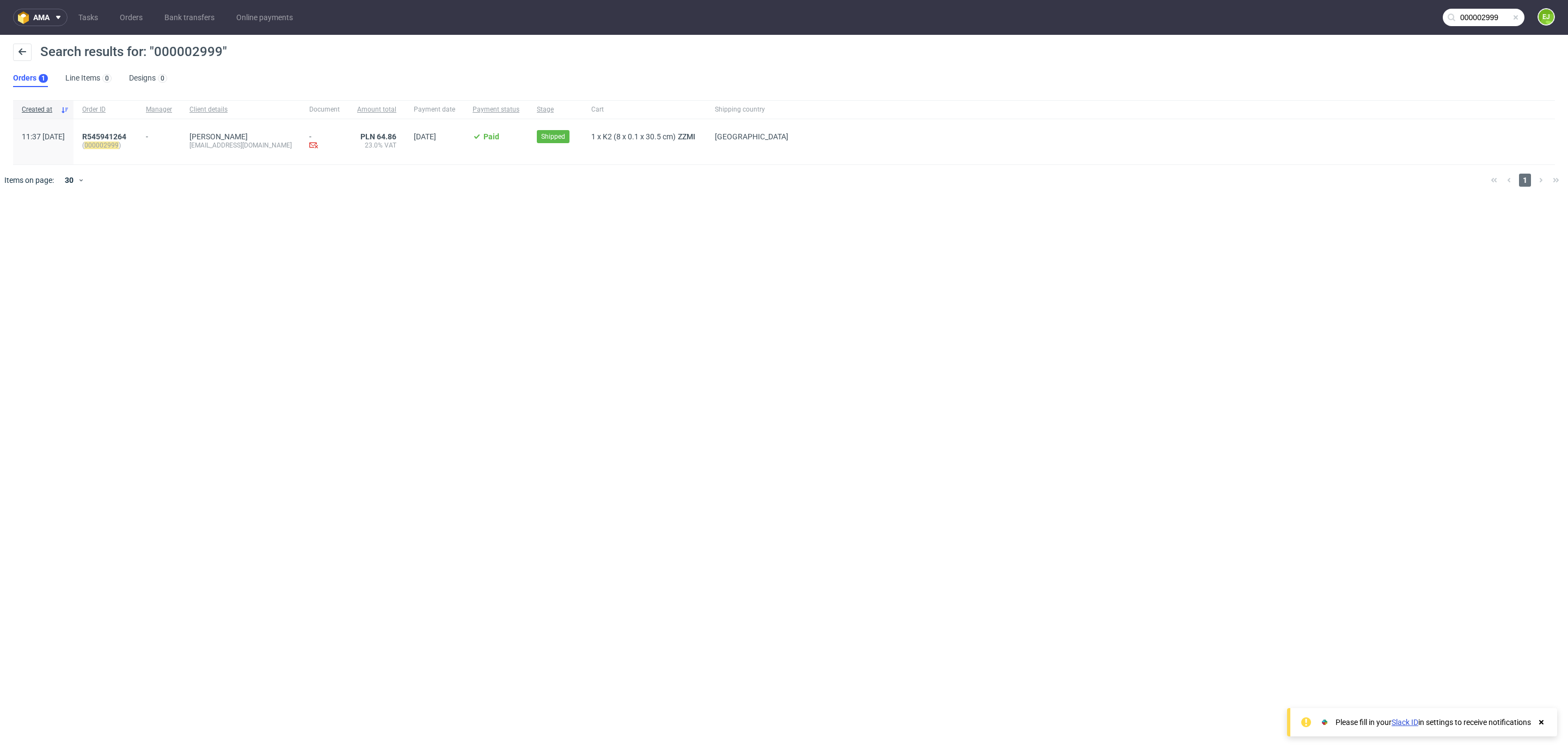
click at [1470, 15] on input "000002999" at bounding box center [1484, 18] width 82 height 18
click at [1470, 15] on input "000002999" at bounding box center [1418, 18] width 213 height 18
paste input "3006"
type input "000003006"
